Goal: Task Accomplishment & Management: Complete application form

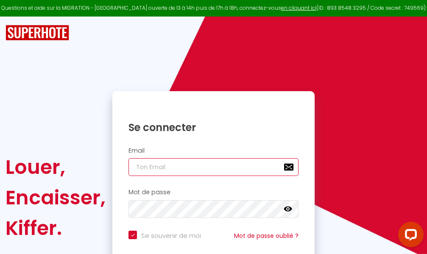
click at [209, 169] on input "email" at bounding box center [214, 167] width 170 height 18
type input "m"
checkbox input "true"
type input "ma"
checkbox input "true"
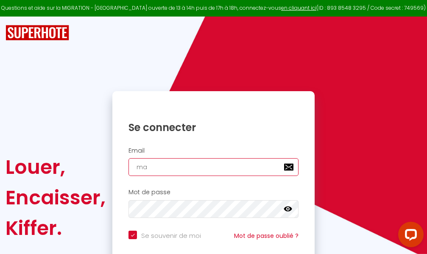
type input "mar"
checkbox input "true"
type input "marc"
checkbox input "true"
type input "marcd"
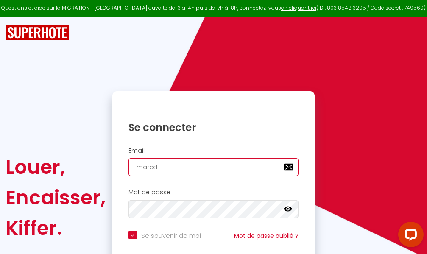
checkbox input "true"
type input "marcdp"
checkbox input "true"
type input "marcdpo"
checkbox input "true"
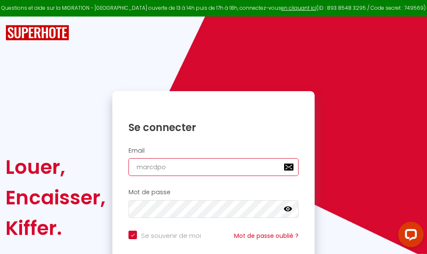
type input "marcdpoz"
checkbox input "true"
type input "marcdpoz."
checkbox input "true"
type input "marcdpoz.l"
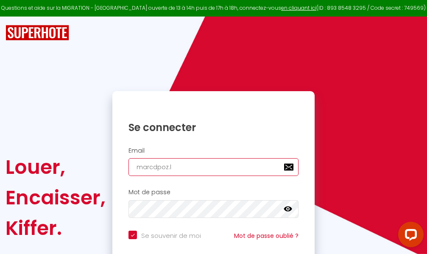
checkbox input "true"
type input "marcdpoz.lo"
checkbox input "true"
type input "marcdpoz.loc"
checkbox input "true"
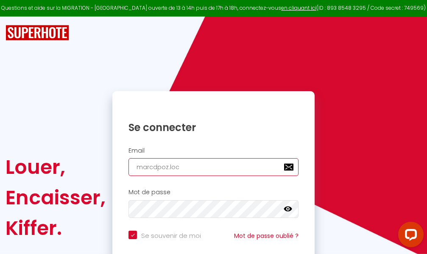
type input "marcdpoz.loca"
checkbox input "true"
type input "marcdpoz.locat"
checkbox input "true"
type input "marcdpoz.locati"
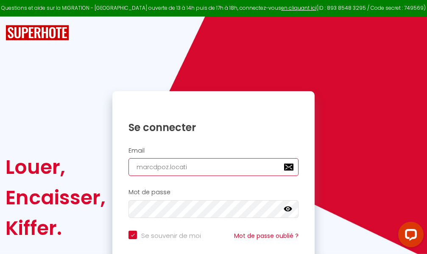
checkbox input "true"
type input "marcdpoz.locatio"
checkbox input "true"
type input "marcdpoz.location"
checkbox input "true"
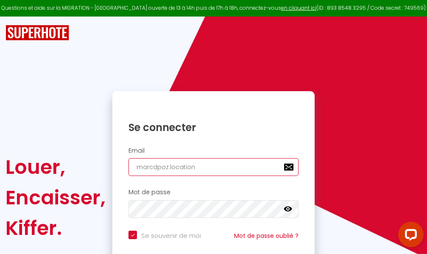
type input "marcdpoz.location@"
checkbox input "true"
type input "marcdpoz.location@g"
checkbox input "true"
type input "marcdpoz.location@gm"
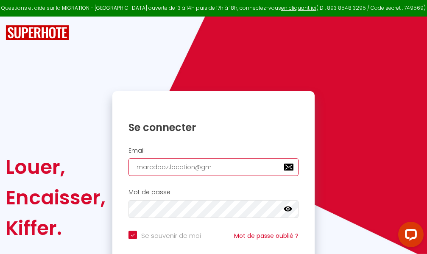
checkbox input "true"
type input "marcdpoz.location@gma"
checkbox input "true"
type input "marcdpoz.location@gmai"
checkbox input "true"
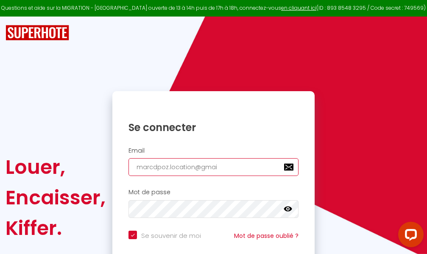
type input "[EMAIL_ADDRESS]"
checkbox input "true"
type input "[EMAIL_ADDRESS]."
checkbox input "true"
type input "marcdpoz.location@gmail.c"
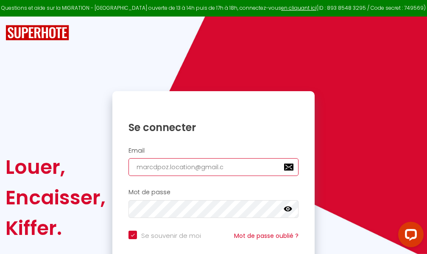
checkbox input "true"
type input "[EMAIL_ADDRESS][DOMAIN_NAME]"
checkbox input "true"
type input "[EMAIL_ADDRESS][DOMAIN_NAME]"
checkbox input "true"
